Goal: Obtain resource: Obtain resource

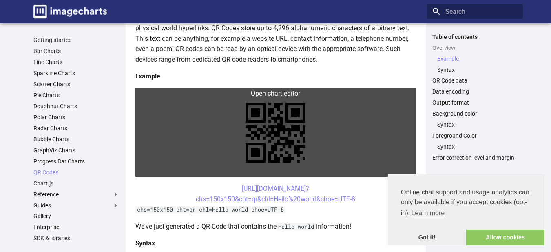
scroll to position [163, 0]
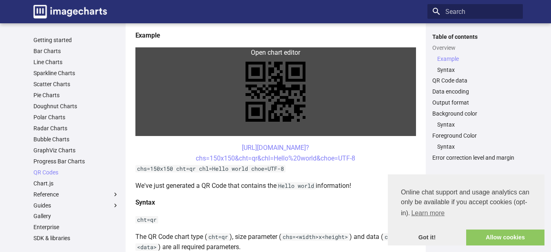
click at [282, 93] on link at bounding box center [275, 91] width 281 height 89
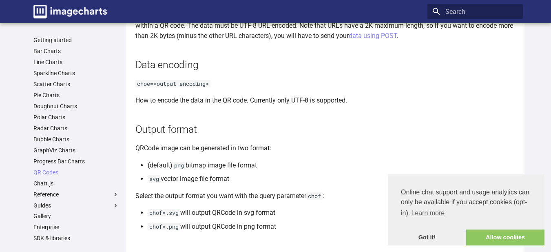
scroll to position [597, 0]
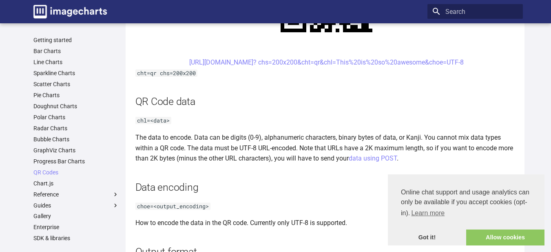
drag, startPoint x: 487, startPoint y: 61, endPoint x: 167, endPoint y: 58, distance: 319.9
click at [167, 58] on center "[URL][DOMAIN_NAME]? chs=200x200&cht=qr&chl=This%20is%20so%20awesome&choe=UTF-8" at bounding box center [326, 62] width 383 height 11
copy link "[URL][DOMAIN_NAME]? chs=200x200&cht=qr&chl=This%20is%20so%20awesome&choe=UTF-8"
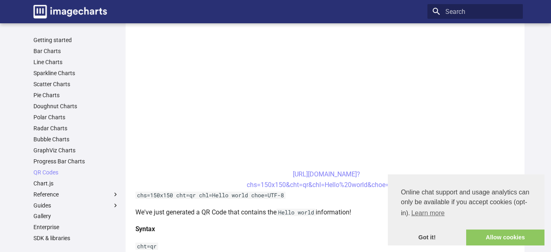
scroll to position [408, 0]
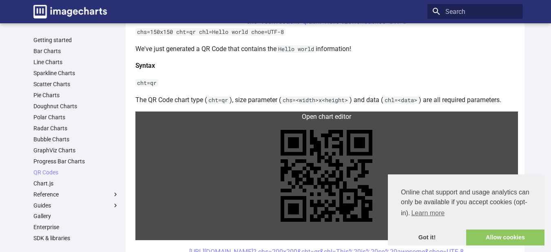
click at [316, 137] on link at bounding box center [326, 175] width 383 height 129
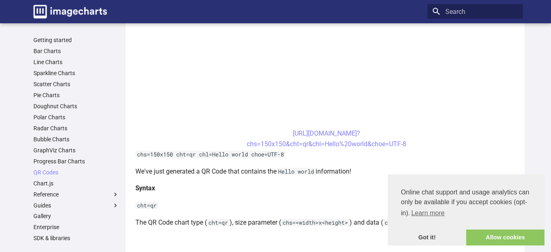
scroll to position [82, 0]
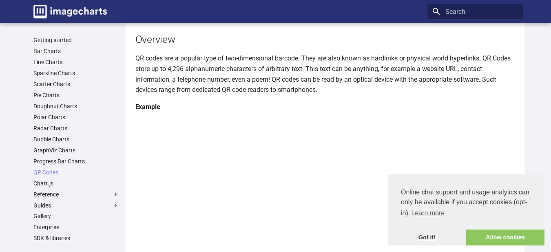
click at [413, 237] on link "Got it!" at bounding box center [427, 237] width 78 height 16
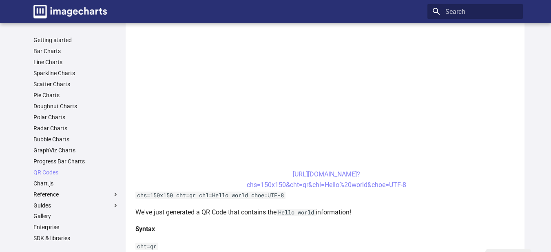
scroll to position [122, 0]
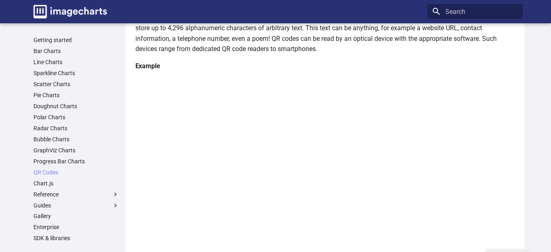
click at [216, 66] on h4 "Example" at bounding box center [326, 66] width 383 height 11
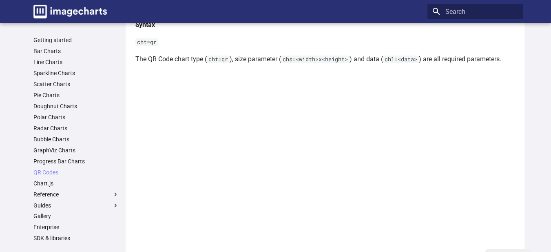
scroll to position [490, 0]
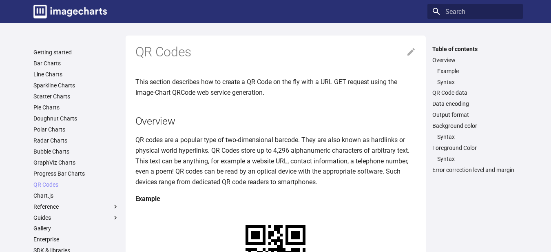
scroll to position [490, 0]
